Goal: Information Seeking & Learning: Learn about a topic

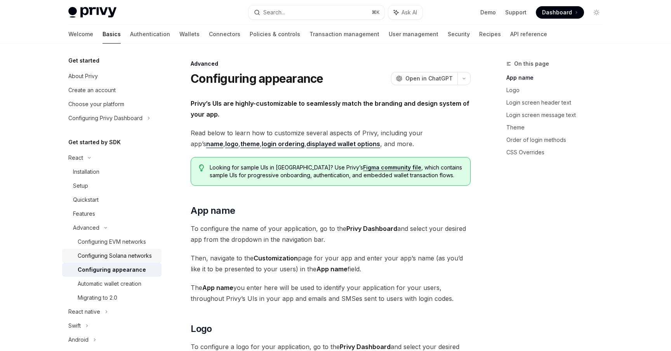
click at [155, 249] on link "Configuring Solana networks" at bounding box center [111, 256] width 99 height 14
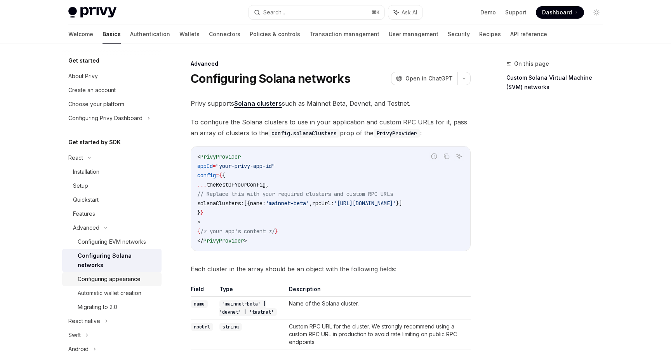
click at [148, 274] on div "Configuring appearance" at bounding box center [117, 278] width 79 height 9
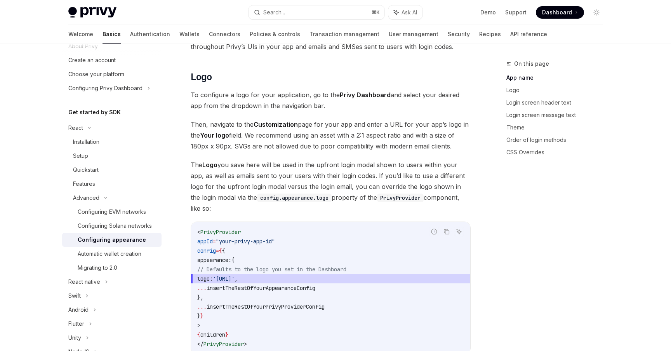
scroll to position [13, 0]
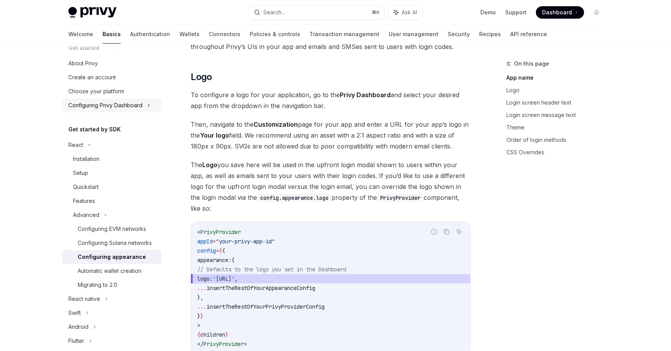
click at [148, 108] on icon at bounding box center [148, 105] width 3 height 9
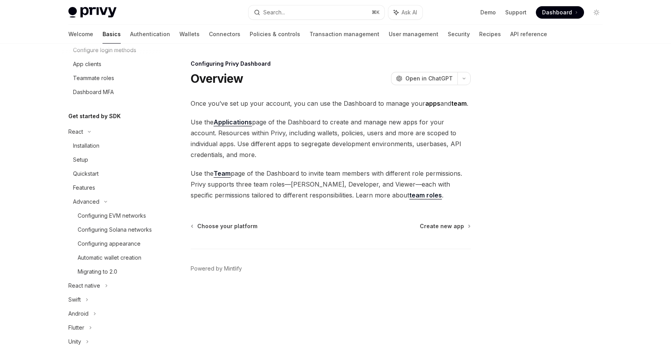
scroll to position [113, 0]
click at [132, 235] on div "Configuring appearance" at bounding box center [109, 239] width 63 height 9
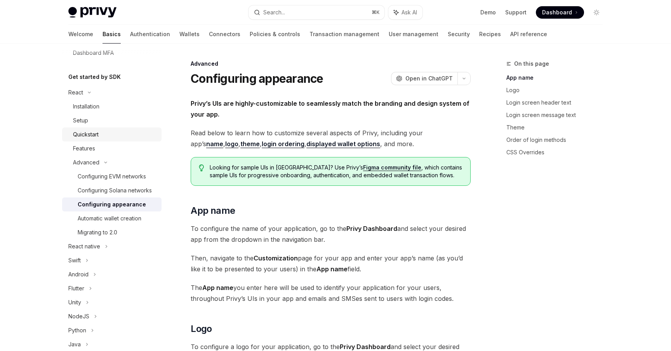
scroll to position [192, 0]
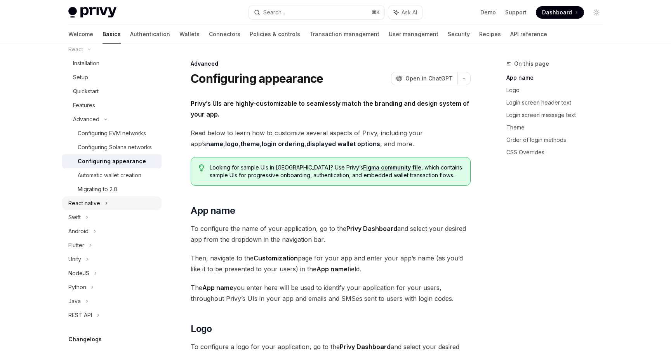
click at [126, 203] on div "React native" at bounding box center [111, 203] width 99 height 14
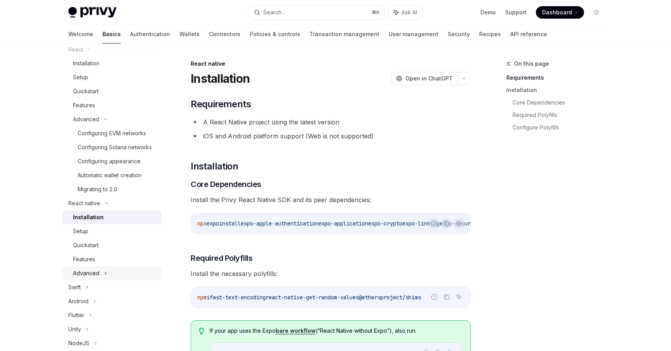
scroll to position [185, 0]
click at [136, 282] on div "Advanced" at bounding box center [111, 280] width 99 height 14
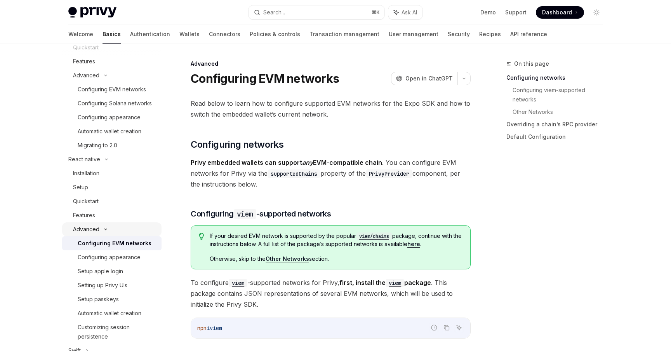
scroll to position [241, 0]
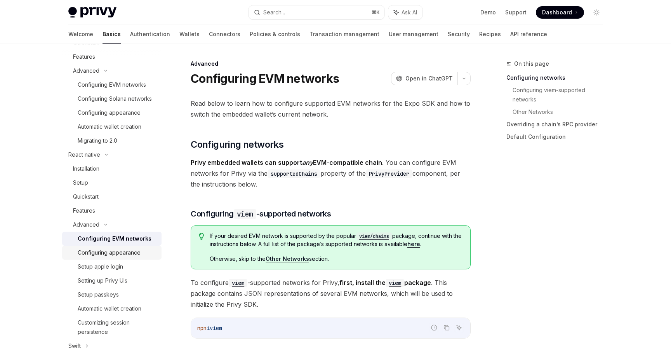
click at [138, 252] on div "Configuring appearance" at bounding box center [109, 252] width 63 height 9
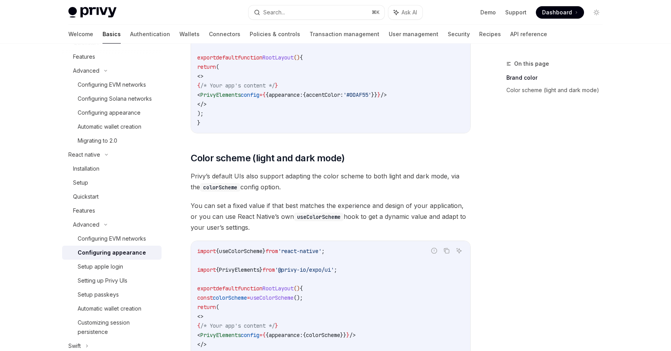
scroll to position [325, 0]
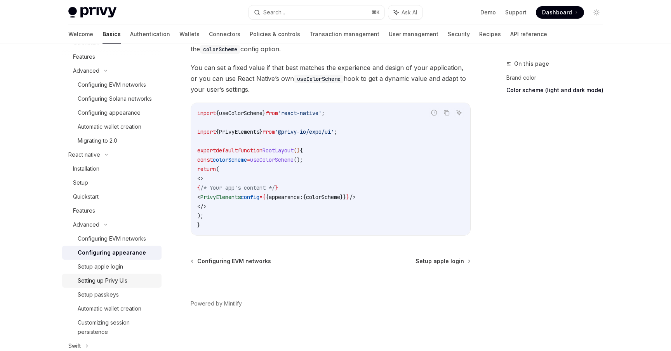
click at [144, 281] on div "Setting up Privy UIs" at bounding box center [117, 280] width 79 height 9
type textarea "*"
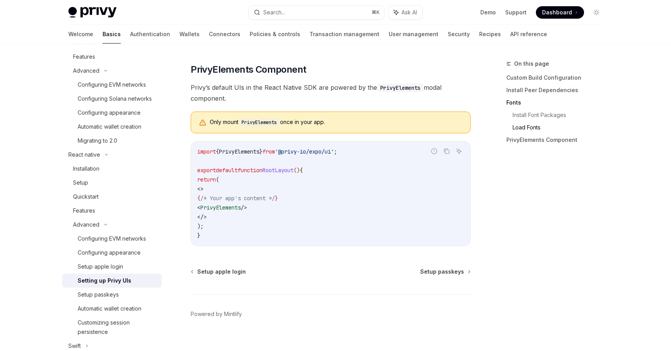
scroll to position [553, 0]
